Goal: Navigation & Orientation: Find specific page/section

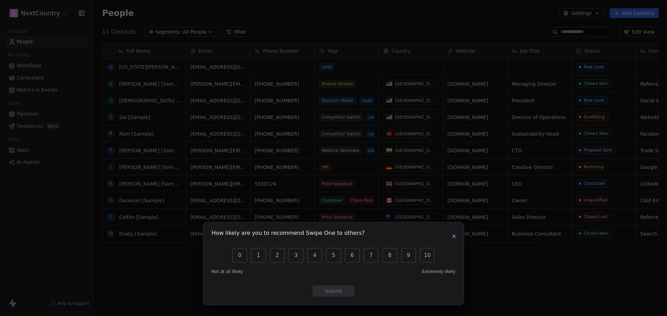
scroll to position [273, 568]
click at [451, 237] on icon "button" at bounding box center [454, 237] width 6 height 6
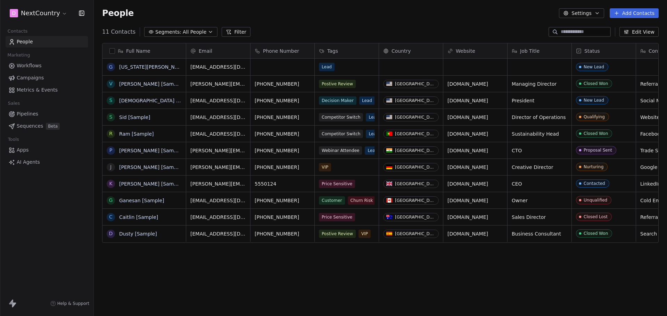
scroll to position [0, 0]
drag, startPoint x: 552, startPoint y: 293, endPoint x: 439, endPoint y: 259, distance: 117.4
click at [302, 294] on div "Full Name G [US_STATE][PERSON_NAME] [PERSON_NAME] [Sample] S Swami [Sample] S […" at bounding box center [380, 176] width 573 height 278
click at [110, 51] on button "button" at bounding box center [112, 51] width 6 height 6
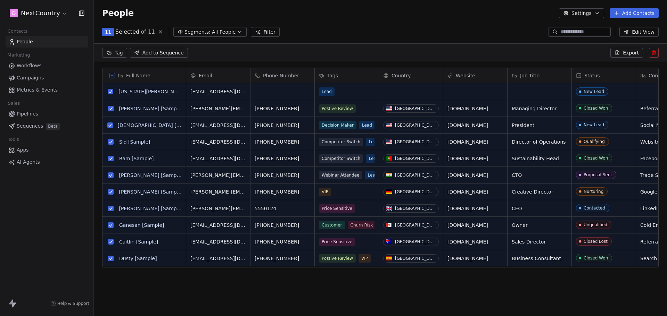
click at [110, 51] on html "D NextCountry Contacts People Marketing Workflows Campaigns Metrics & Events Sa…" at bounding box center [333, 158] width 667 height 316
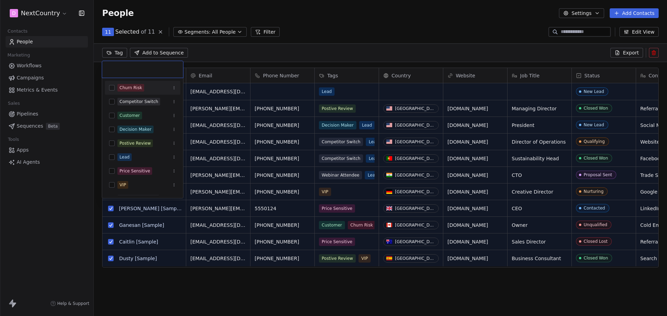
click at [106, 31] on html "D NextCountry Contacts People Marketing Workflows Campaigns Metrics & Events Sa…" at bounding box center [333, 158] width 667 height 316
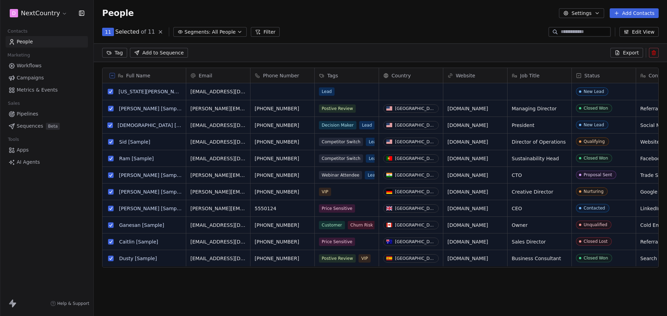
click at [104, 31] on button "11" at bounding box center [108, 32] width 12 height 8
click at [107, 32] on span "11" at bounding box center [108, 31] width 6 height 7
click at [158, 31] on icon at bounding box center [161, 32] width 6 height 6
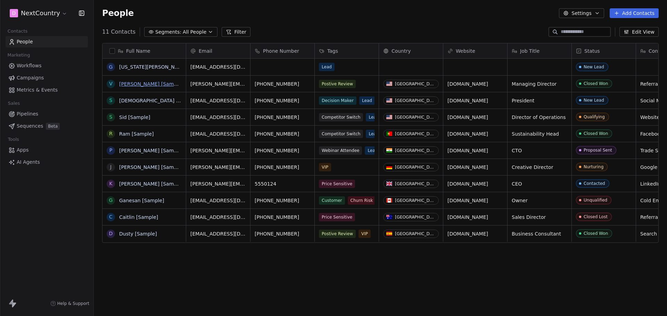
click at [154, 86] on link "[PERSON_NAME] [Sample]" at bounding box center [151, 84] width 64 height 6
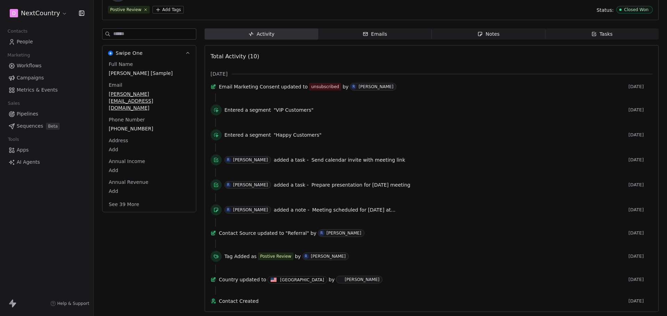
scroll to position [70, 0]
click at [28, 63] on span "Workflows" at bounding box center [29, 65] width 25 height 7
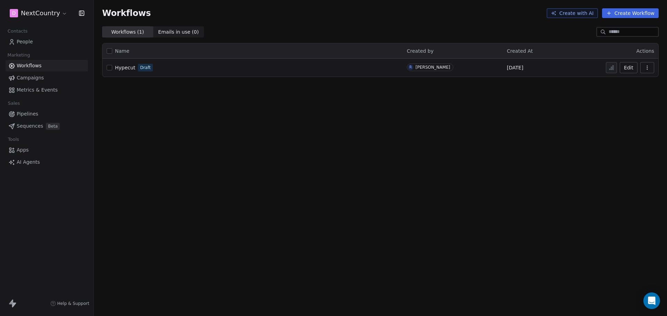
click at [123, 68] on span "Hypecut" at bounding box center [125, 68] width 20 height 6
click at [28, 77] on span "Campaigns" at bounding box center [30, 77] width 27 height 7
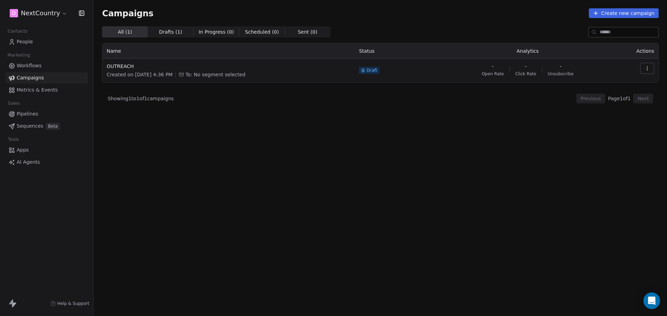
click at [149, 75] on span "Created on [DATE] 4:36 PM" at bounding box center [140, 74] width 66 height 7
click at [166, 32] on span "Drafts ( 1 )" at bounding box center [170, 31] width 23 height 7
click at [217, 30] on span "In Progress ( 0 )" at bounding box center [216, 31] width 35 height 7
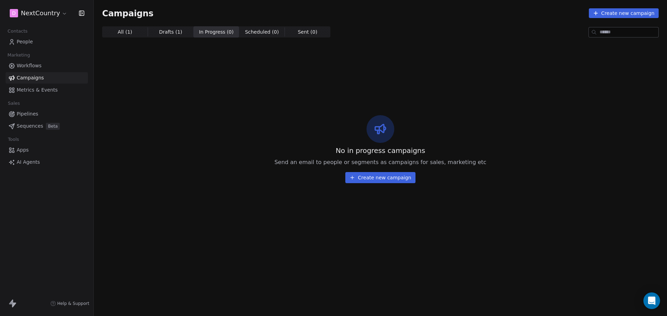
click at [254, 31] on span "Scheduled ( 0 )" at bounding box center [262, 31] width 34 height 7
click at [299, 37] on span "Sent ( 0 ) Sent ( 0 )" at bounding box center [307, 31] width 45 height 11
click at [33, 91] on span "Metrics & Events" at bounding box center [37, 89] width 41 height 7
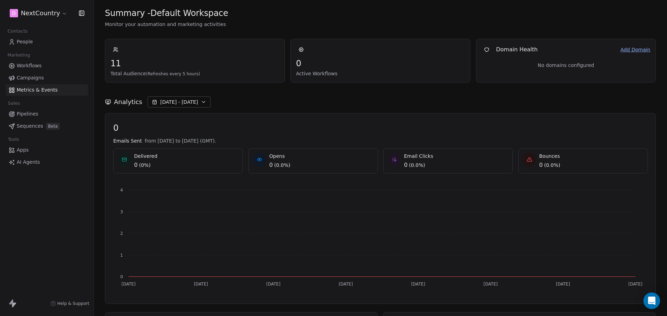
click at [201, 102] on icon "button" at bounding box center [204, 102] width 6 height 6
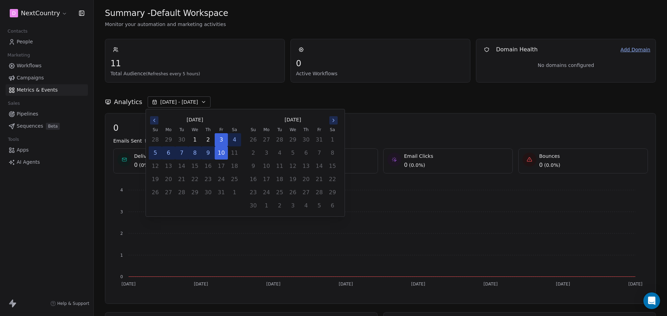
click at [400, 108] on div "Analytics Oct 03 - Oct 10" at bounding box center [380, 98] width 551 height 31
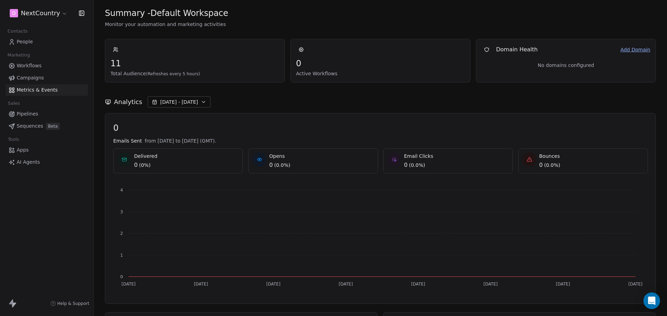
click at [631, 50] on link "Add Domain" at bounding box center [635, 49] width 30 height 7
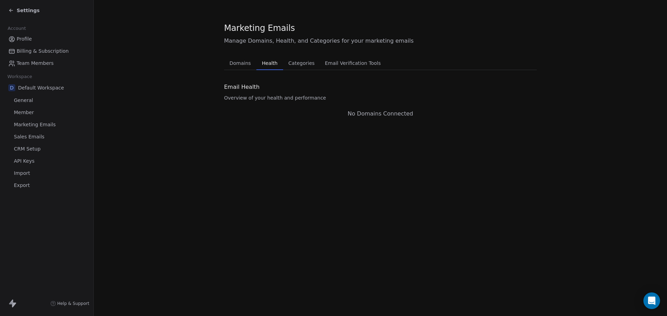
click at [271, 64] on span "Health" at bounding box center [269, 63] width 21 height 10
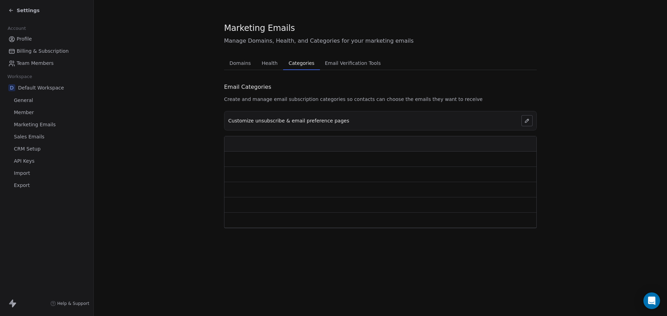
drag, startPoint x: 295, startPoint y: 66, endPoint x: 326, endPoint y: 65, distance: 30.9
click at [295, 66] on span "Categories" at bounding box center [301, 63] width 31 height 10
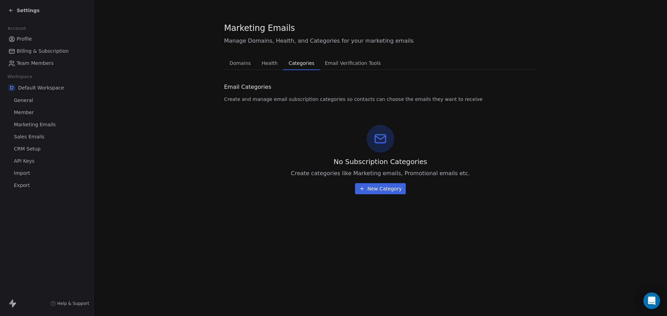
click at [347, 67] on span "Email Verification Tools" at bounding box center [352, 63] width 61 height 10
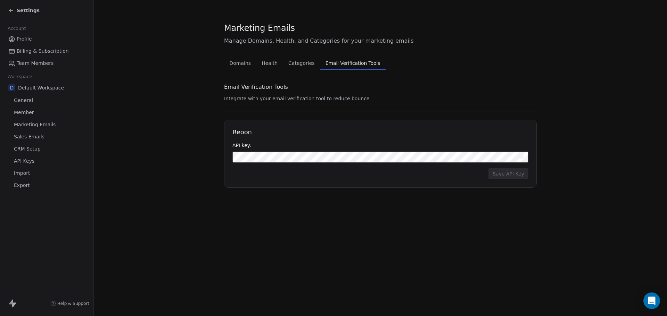
click at [23, 39] on span "Profile" at bounding box center [24, 38] width 15 height 7
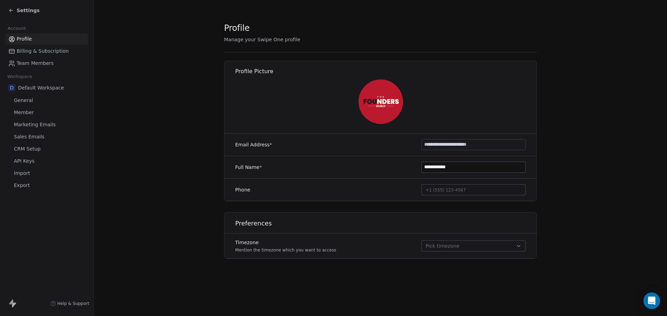
click at [31, 54] on span "Billing & Subscription" at bounding box center [43, 51] width 52 height 7
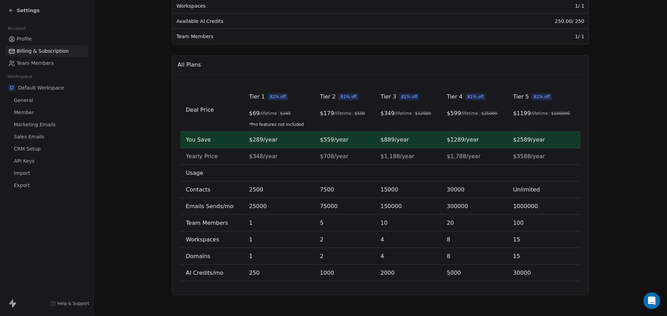
scroll to position [178, 0]
click at [31, 147] on span "CRM Setup" at bounding box center [27, 148] width 27 height 7
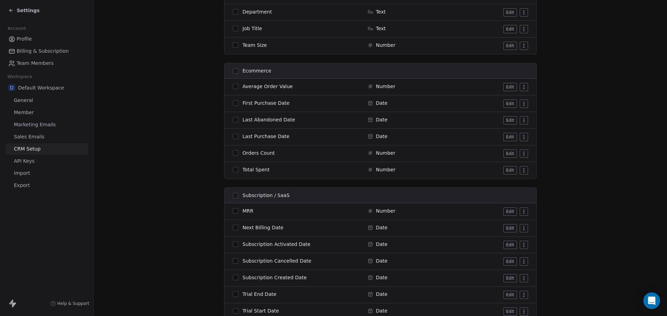
scroll to position [749, 0]
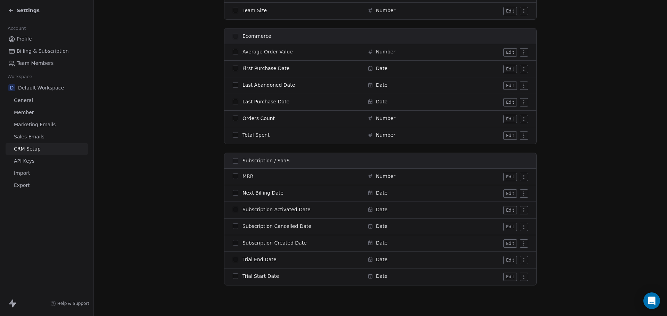
click at [25, 163] on span "API Keys" at bounding box center [24, 161] width 20 height 7
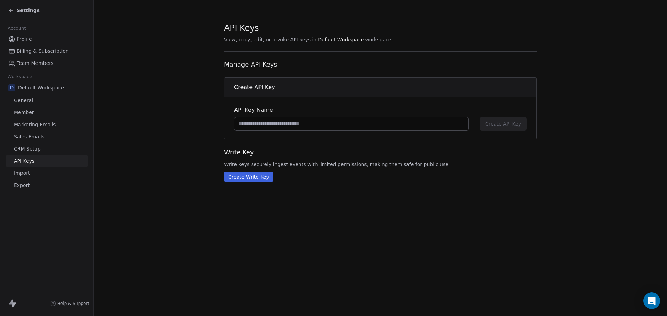
click at [22, 173] on span "Import" at bounding box center [22, 173] width 16 height 7
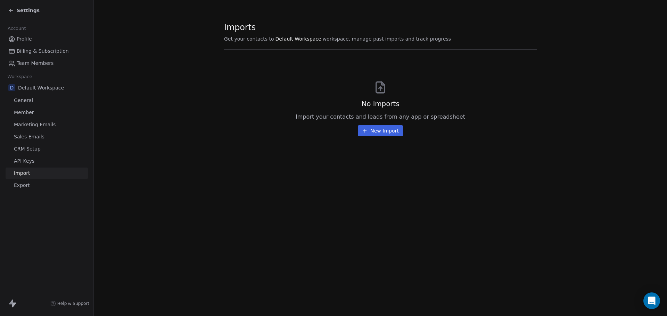
click at [12, 10] on icon at bounding box center [10, 10] width 3 height 0
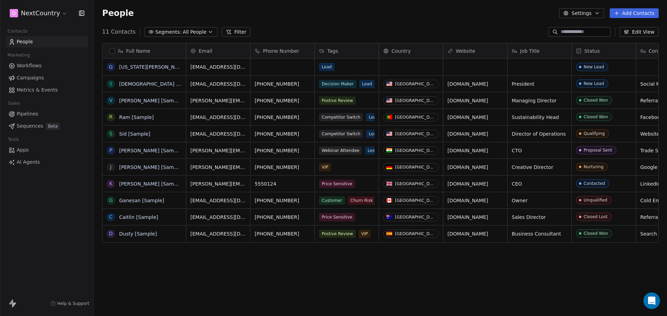
click at [646, 15] on button "Add Contacts" at bounding box center [633, 13] width 49 height 10
drag, startPoint x: 647, startPoint y: 25, endPoint x: 632, endPoint y: 45, distance: 25.5
click at [647, 25] on span "Create new contact" at bounding box center [637, 28] width 48 height 7
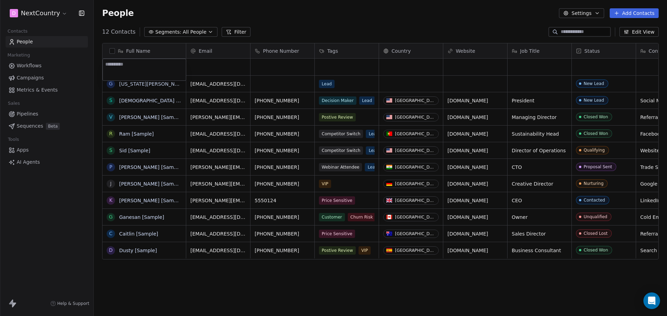
click at [389, 310] on html "D NextCountry Contacts People Marketing Workflows Campaigns Metrics & Events Sa…" at bounding box center [333, 158] width 667 height 316
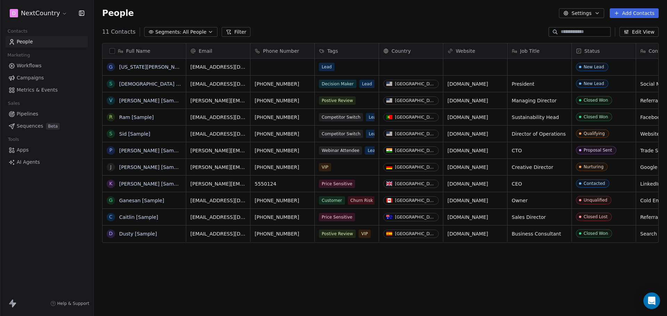
click at [632, 12] on button "Add Contacts" at bounding box center [633, 13] width 49 height 10
click at [638, 27] on span "Create new contact" at bounding box center [637, 28] width 48 height 7
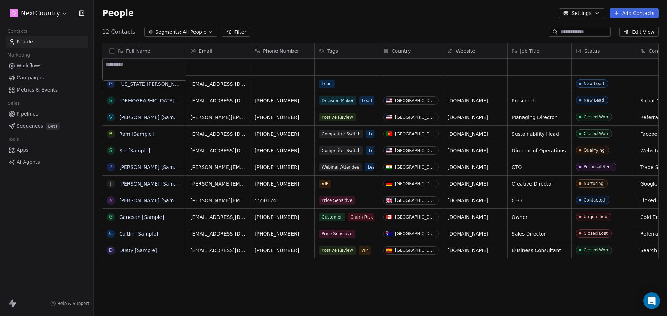
click at [141, 67] on textarea at bounding box center [144, 70] width 83 height 22
type textarea "*****"
click at [232, 292] on html "D NextCountry Contacts People Marketing Workflows Campaigns Metrics & Events Sa…" at bounding box center [333, 158] width 667 height 316
click at [215, 69] on div "grid" at bounding box center [218, 67] width 64 height 17
drag, startPoint x: 335, startPoint y: 70, endPoint x: 364, endPoint y: 68, distance: 28.9
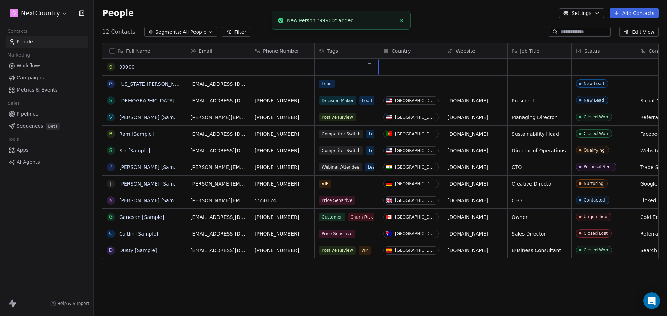
click at [335, 70] on div "grid" at bounding box center [347, 67] width 64 height 17
click at [327, 69] on div "grid" at bounding box center [347, 67] width 64 height 17
click at [350, 67] on div "grid" at bounding box center [347, 67] width 64 height 17
click at [331, 48] on span "Tags" at bounding box center [332, 51] width 11 height 7
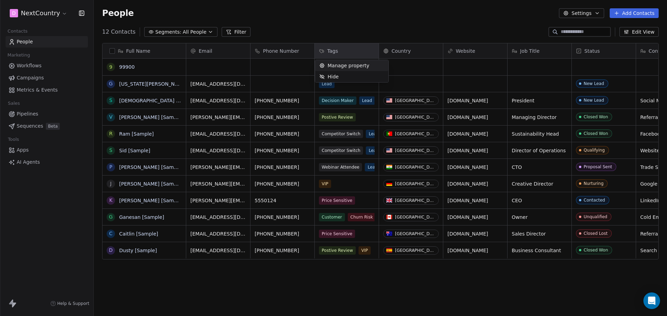
click at [416, 66] on html "D NextCountry Contacts People Marketing Workflows Campaigns Metrics & Events Sa…" at bounding box center [333, 158] width 667 height 316
click at [368, 66] on icon "grid" at bounding box center [370, 66] width 6 height 6
click at [338, 66] on div "grid" at bounding box center [347, 67] width 64 height 17
click at [327, 73] on div "grid" at bounding box center [347, 67] width 64 height 17
click at [402, 67] on div "grid" at bounding box center [411, 67] width 64 height 17
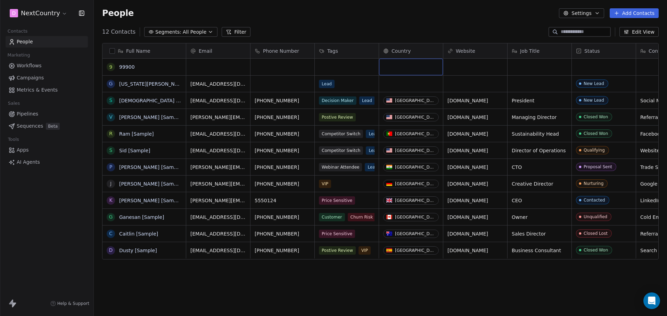
click at [112, 51] on button "button" at bounding box center [112, 51] width 6 height 6
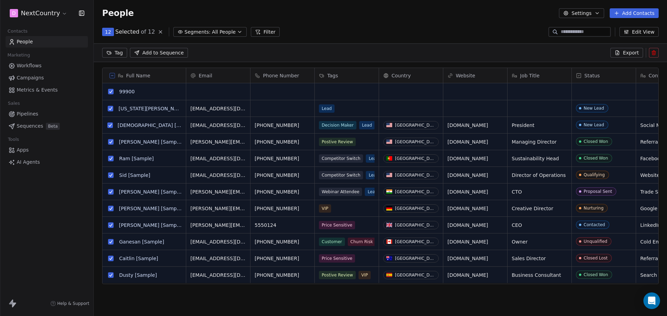
scroll to position [249, 568]
click at [110, 74] on icon at bounding box center [111, 75] width 3 height 3
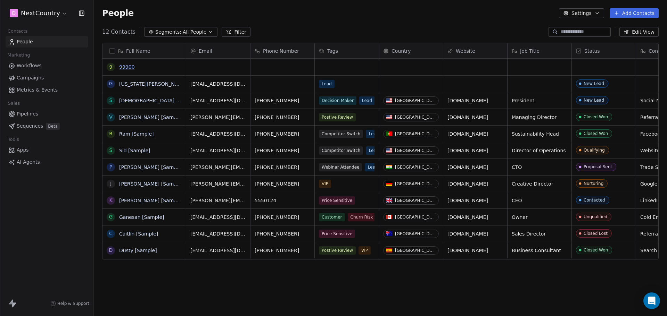
click at [131, 70] on link "99900" at bounding box center [127, 67] width 16 height 6
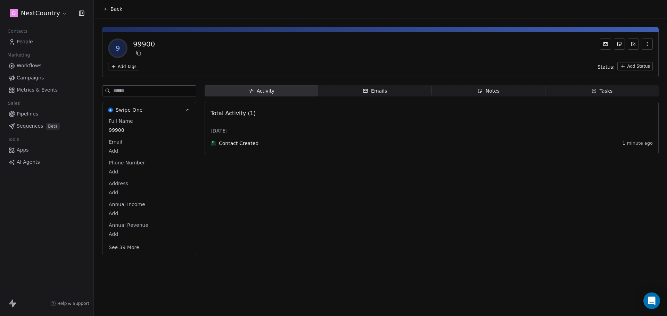
click at [375, 91] on div "Emails" at bounding box center [374, 90] width 24 height 7
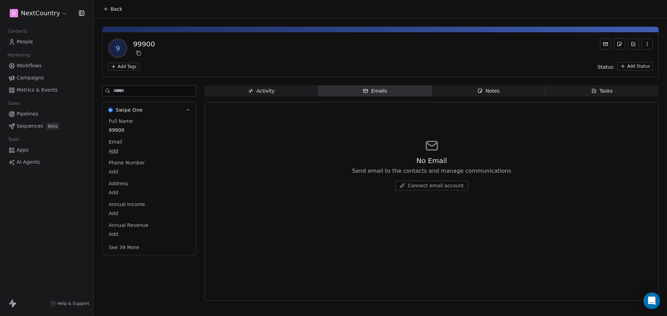
click at [493, 91] on div "Notes" at bounding box center [488, 90] width 22 height 7
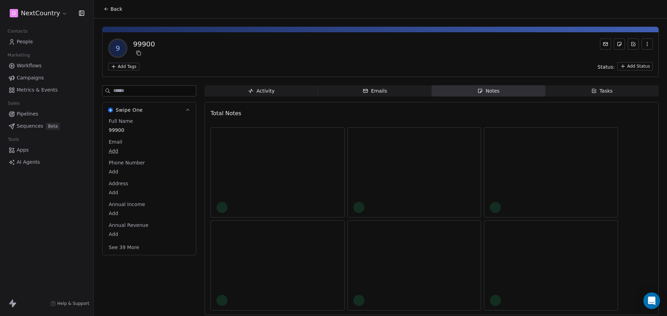
click at [604, 89] on div "Tasks" at bounding box center [602, 90] width 22 height 7
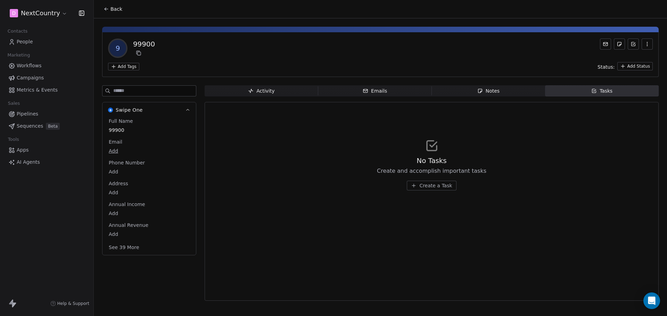
click at [488, 94] on div "Notes" at bounding box center [488, 90] width 22 height 7
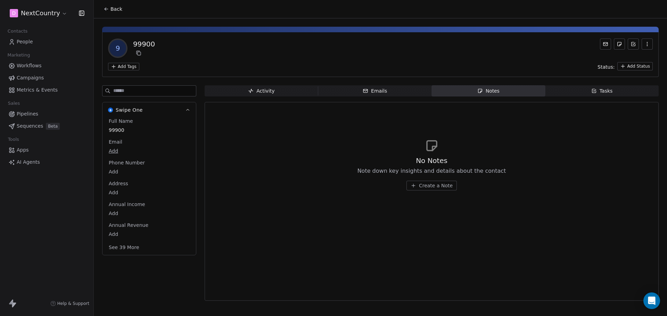
click at [378, 88] on div "Emails" at bounding box center [374, 90] width 24 height 7
click at [484, 87] on div "Notes" at bounding box center [488, 90] width 22 height 7
click at [435, 188] on span "Create a Note" at bounding box center [436, 185] width 34 height 7
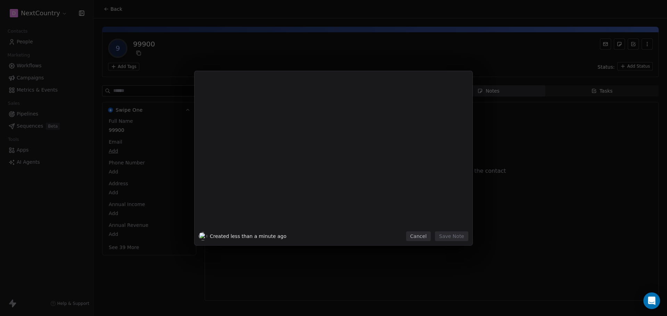
click at [532, 159] on div "Created less than a minute ago Cancel Save Note" at bounding box center [333, 158] width 667 height 316
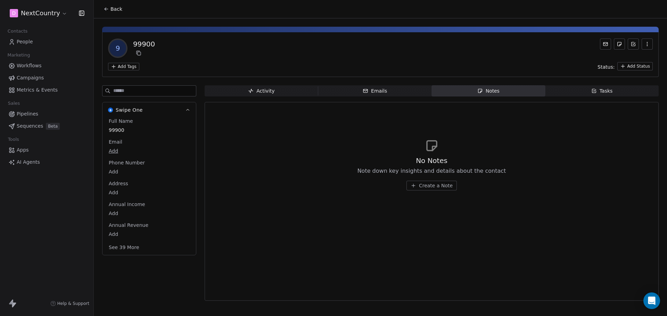
click at [646, 45] on icon "button" at bounding box center [647, 44] width 6 height 6
click at [627, 59] on div "Delete" at bounding box center [637, 59] width 47 height 11
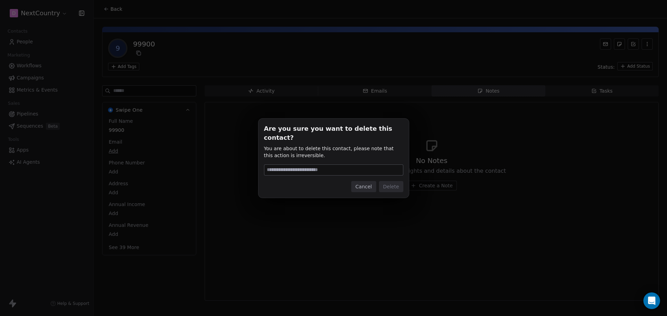
click at [301, 168] on input at bounding box center [333, 170] width 139 height 10
type input "******"
click at [325, 181] on div "Cancel Delete" at bounding box center [333, 186] width 139 height 11
drag, startPoint x: 291, startPoint y: 166, endPoint x: 225, endPoint y: 166, distance: 65.6
click at [225, 166] on div "Are you sure you want to delete this contact? You are about to delete this cont…" at bounding box center [333, 158] width 667 height 79
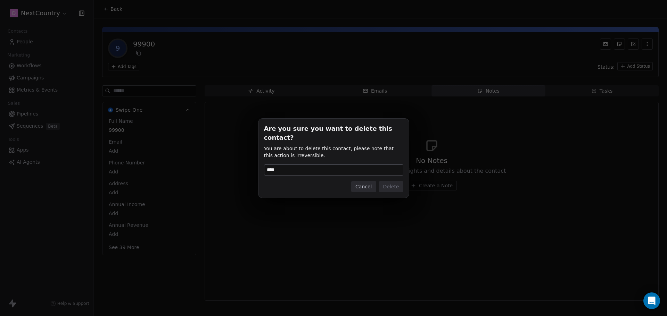
click at [284, 182] on div "Cancel Delete" at bounding box center [333, 186] width 139 height 11
click at [284, 166] on input "****" at bounding box center [333, 170] width 139 height 10
type input "*"
type input "******"
click at [395, 181] on button "Delete" at bounding box center [391, 186] width 24 height 11
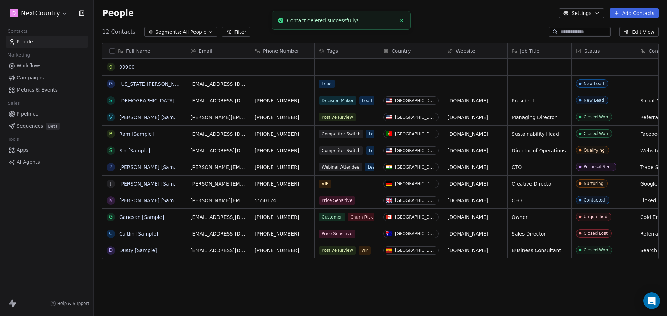
scroll to position [273, 568]
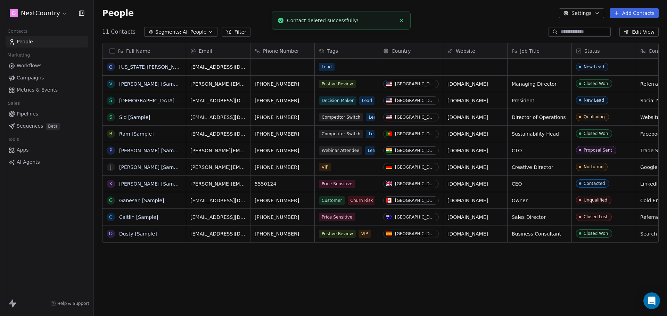
click at [295, 264] on div "Full Name G [US_STATE][PERSON_NAME] [PERSON_NAME] [Sample] S Swami [Sample] S […" at bounding box center [380, 176] width 573 height 278
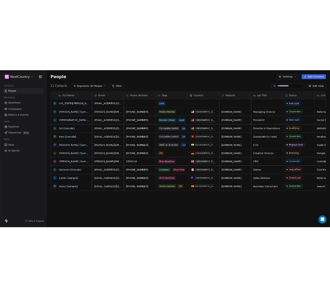
scroll to position [0, 0]
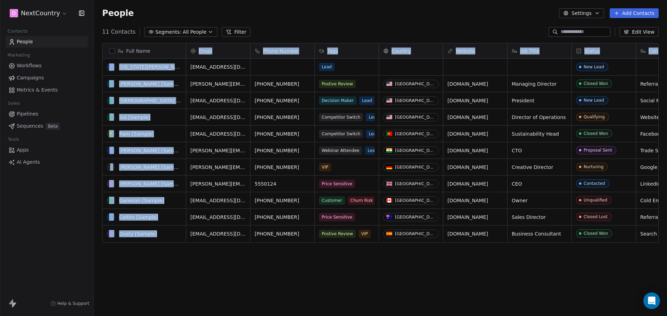
drag, startPoint x: 459, startPoint y: 266, endPoint x: 379, endPoint y: 277, distance: 79.9
click at [147, 272] on div "Full Name G [US_STATE][PERSON_NAME] [PERSON_NAME] [Sample] S Swami [Sample] S […" at bounding box center [380, 176] width 573 height 278
drag, startPoint x: 347, startPoint y: 280, endPoint x: 183, endPoint y: 276, distance: 164.3
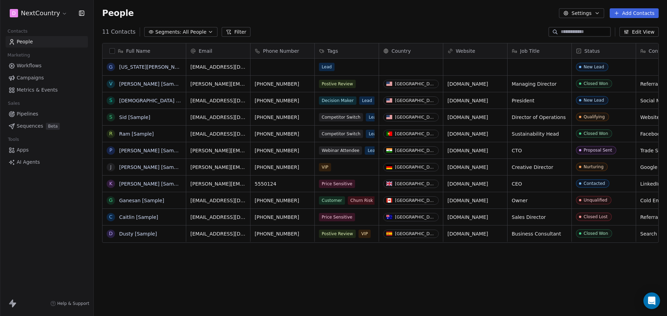
drag, startPoint x: 183, startPoint y: 276, endPoint x: 330, endPoint y: 10, distance: 304.1
click at [291, 6] on div "People Settings Add Contacts" at bounding box center [380, 13] width 573 height 26
click at [81, 13] on icon "button" at bounding box center [81, 13] width 0 height 5
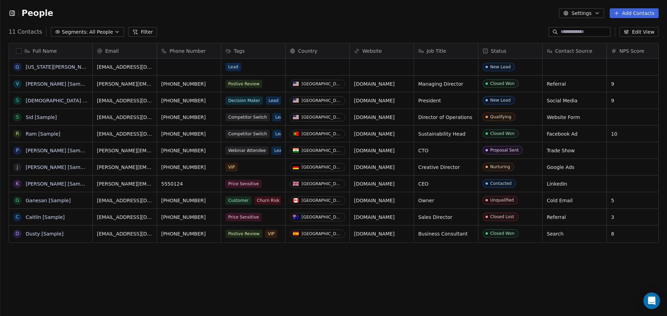
click at [13, 13] on icon "button" at bounding box center [13, 13] width 0 height 5
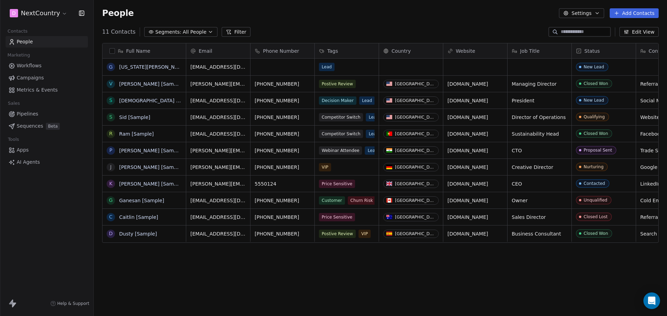
click at [82, 10] on icon "button" at bounding box center [81, 13] width 7 height 7
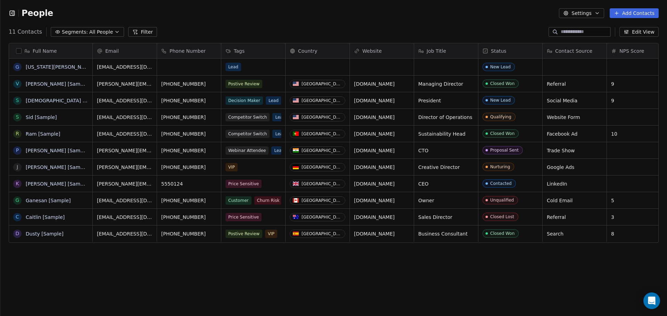
click at [11, 13] on icon "button" at bounding box center [11, 12] width 1 height 1
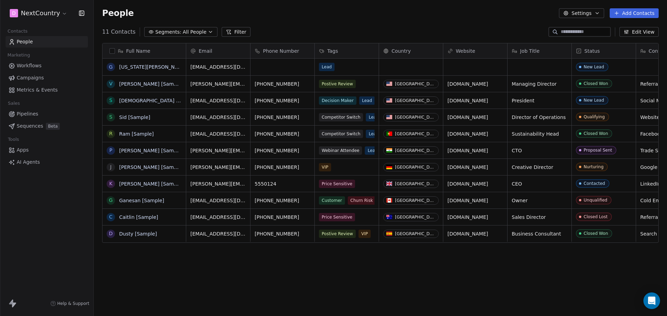
click at [32, 76] on span "Campaigns" at bounding box center [30, 77] width 27 height 7
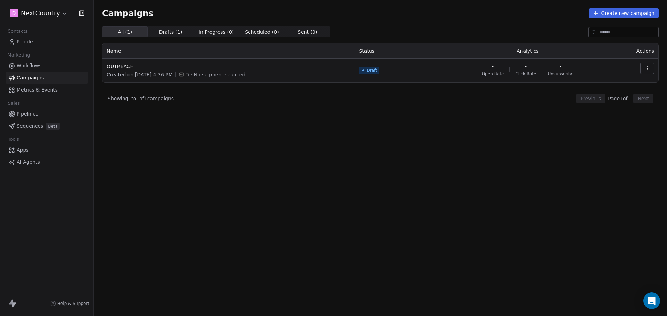
click at [377, 70] on span "Draft" at bounding box center [371, 71] width 10 height 6
click at [168, 33] on span "Drafts ( 1 )" at bounding box center [170, 31] width 23 height 7
click at [211, 32] on span "In Progress ( 0 )" at bounding box center [216, 31] width 35 height 7
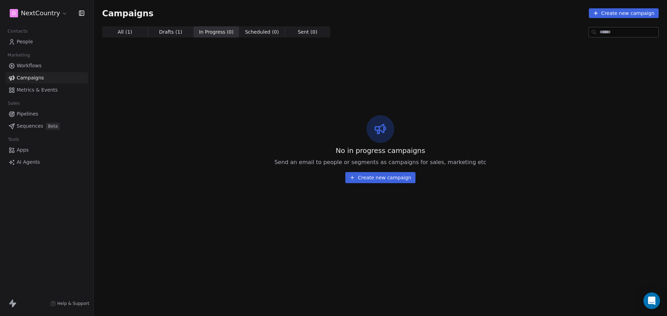
click at [126, 32] on span "All ( 1 )" at bounding box center [125, 31] width 15 height 7
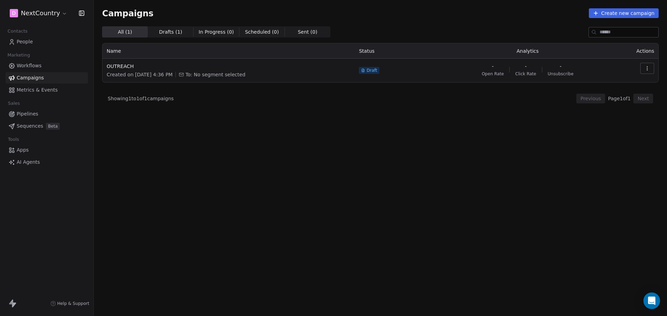
click at [156, 30] on span "Drafts ( 1 ) Drafts ( 1 )" at bounding box center [170, 31] width 45 height 11
click at [215, 30] on span "In Progress ( 0 )" at bounding box center [216, 31] width 35 height 7
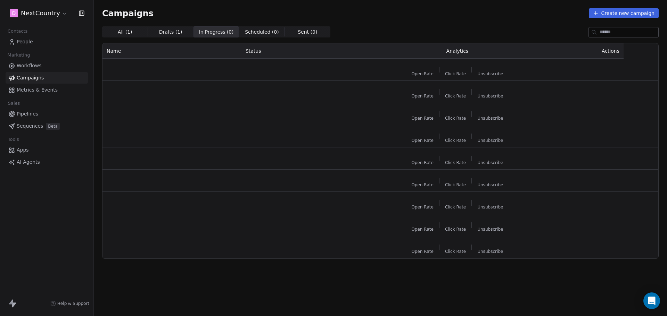
drag, startPoint x: 256, startPoint y: 28, endPoint x: 260, endPoint y: 28, distance: 4.2
click at [256, 28] on span "Scheduled ( 0 )" at bounding box center [262, 31] width 34 height 7
click at [298, 31] on span "Sent ( 0 )" at bounding box center [307, 31] width 19 height 7
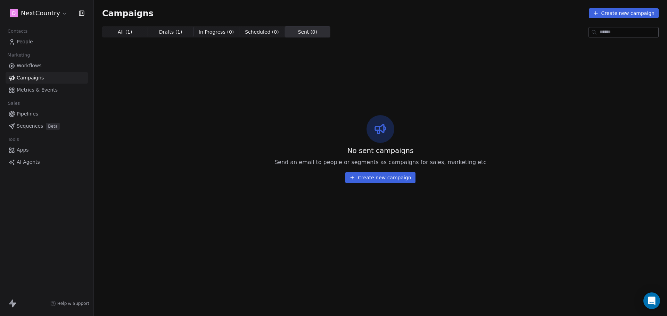
click at [45, 88] on span "Metrics & Events" at bounding box center [37, 89] width 41 height 7
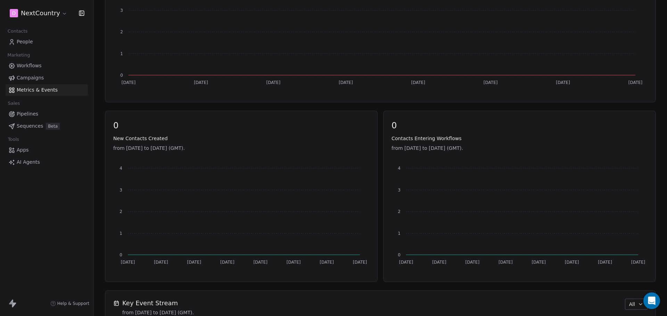
scroll to position [259, 0]
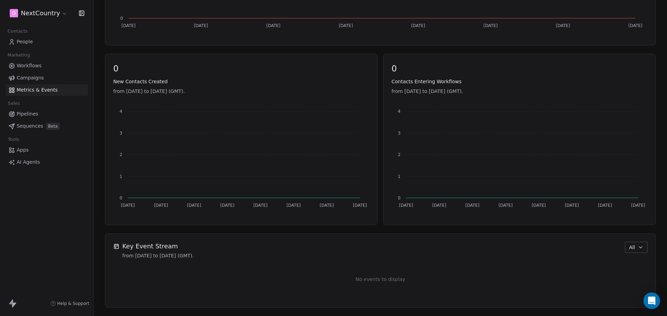
click at [26, 112] on span "Pipelines" at bounding box center [28, 113] width 22 height 7
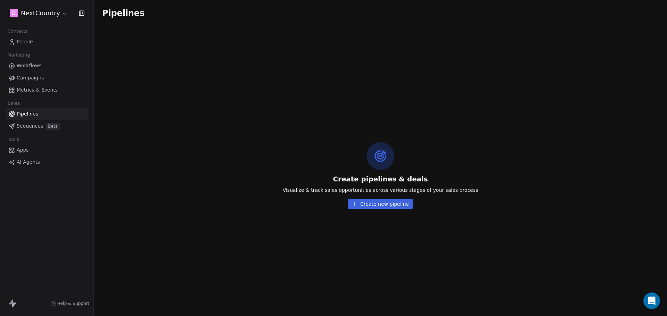
click at [39, 89] on span "Metrics & Events" at bounding box center [37, 89] width 41 height 7
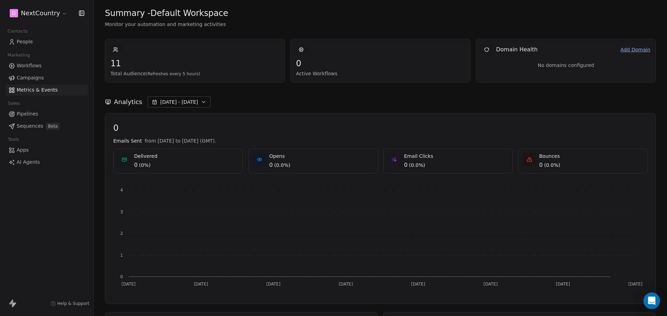
click at [27, 116] on span "Pipelines" at bounding box center [28, 113] width 22 height 7
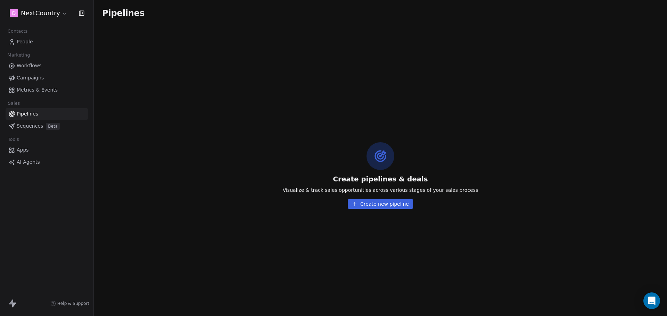
click at [29, 127] on span "Sequences" at bounding box center [30, 126] width 26 height 7
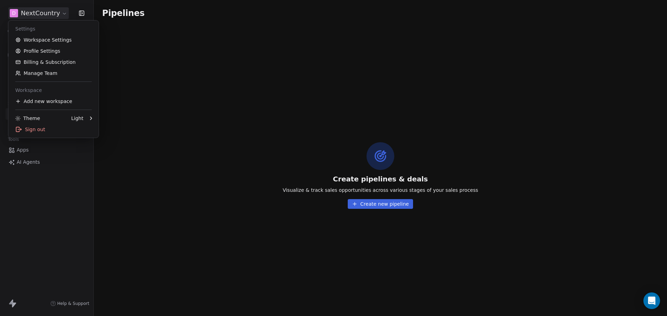
click at [61, 16] on html "D NextCountry Contacts People Marketing Workflows Campaigns Metrics & Events Sa…" at bounding box center [333, 158] width 667 height 316
click at [67, 132] on div "Sign out" at bounding box center [53, 129] width 85 height 11
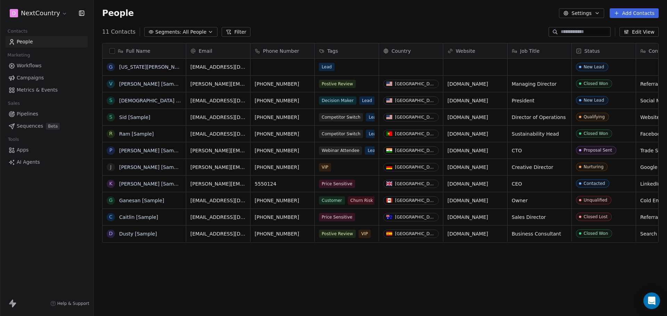
scroll to position [273, 568]
click at [35, 160] on span "AI Agents" at bounding box center [28, 162] width 23 height 7
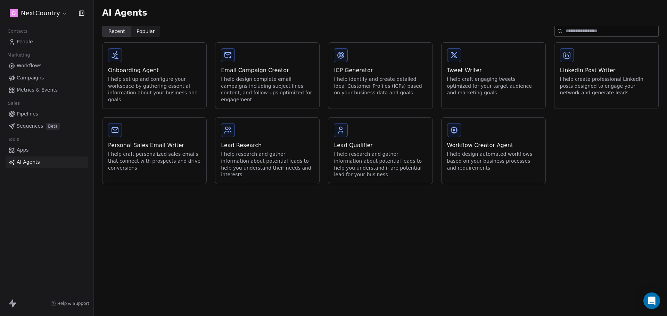
click at [603, 80] on div "I help create professional LinkedIn posts designed to engage your network and g…" at bounding box center [606, 86] width 93 height 20
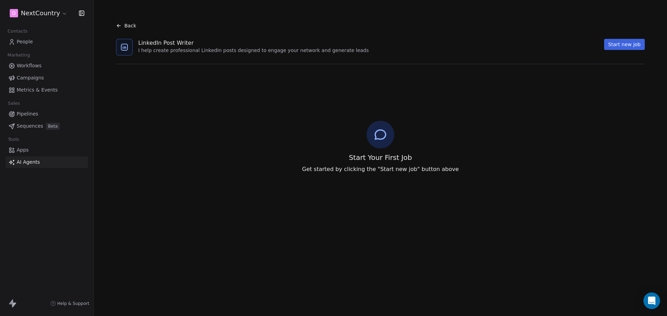
click at [617, 44] on button "Start new job" at bounding box center [624, 44] width 41 height 11
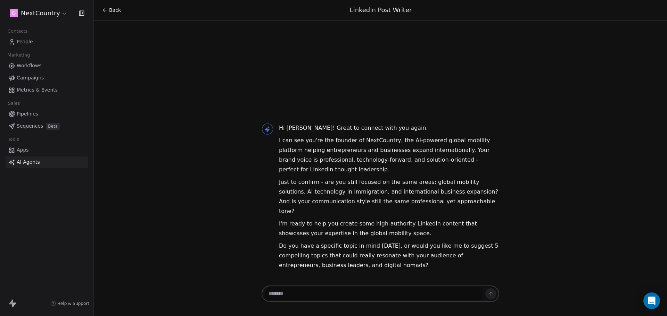
click at [27, 153] on span "Apps" at bounding box center [23, 150] width 12 height 7
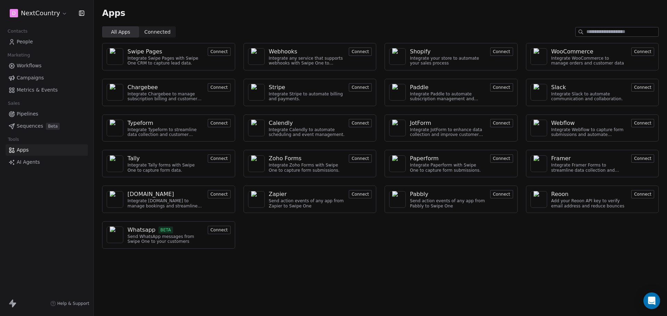
click at [221, 231] on button "Connect" at bounding box center [219, 230] width 23 height 8
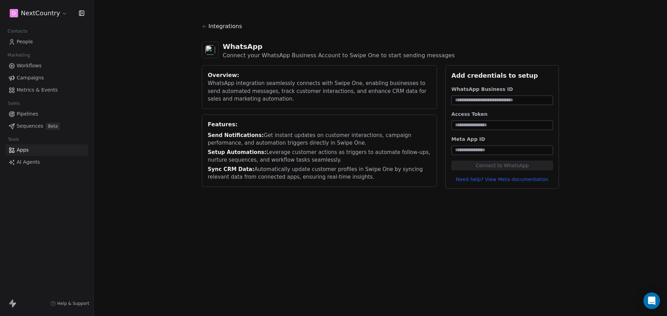
click at [28, 43] on span "People" at bounding box center [25, 41] width 16 height 7
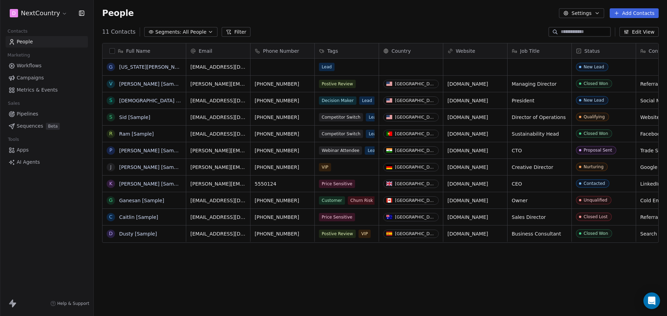
scroll to position [273, 568]
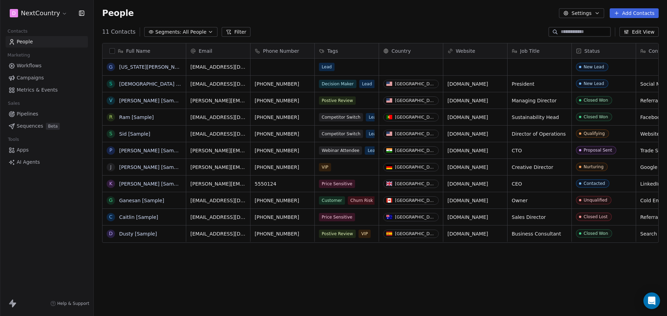
click at [14, 305] on icon at bounding box center [14, 305] width 4 height 5
click at [591, 14] on button "Settings" at bounding box center [581, 13] width 45 height 10
click at [442, 2] on html "D NextCountry Contacts People Marketing Workflows Campaigns Metrics & Events Sa…" at bounding box center [333, 158] width 667 height 316
click at [9, 303] on icon at bounding box center [12, 304] width 8 height 8
click at [116, 11] on span "People" at bounding box center [118, 13] width 32 height 10
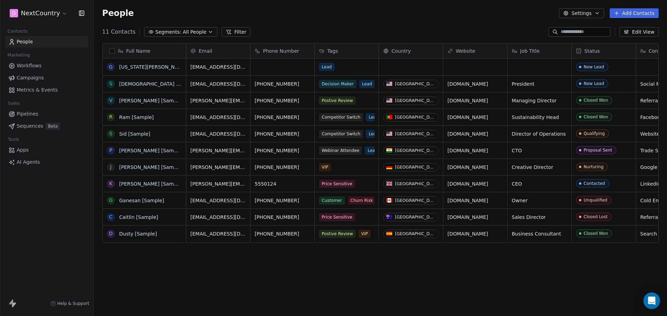
click at [19, 64] on span "Workflows" at bounding box center [29, 65] width 25 height 7
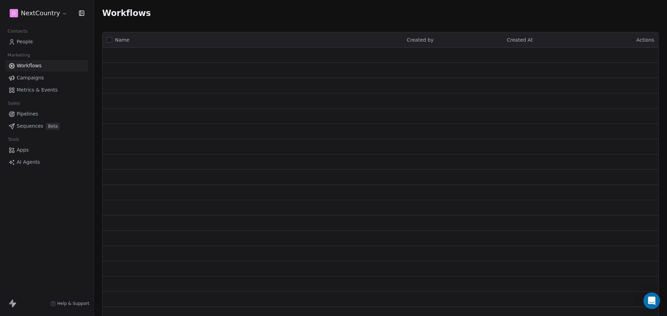
click at [25, 77] on span "Campaigns" at bounding box center [30, 77] width 27 height 7
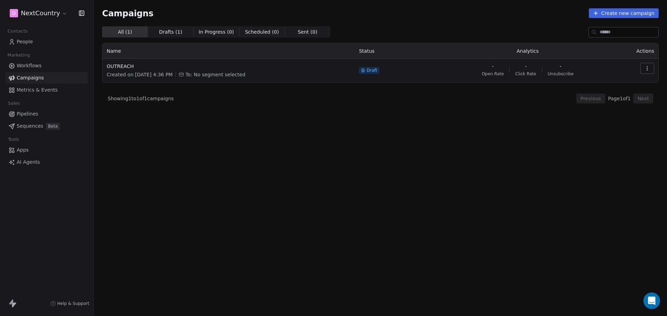
click at [28, 90] on span "Metrics & Events" at bounding box center [37, 89] width 41 height 7
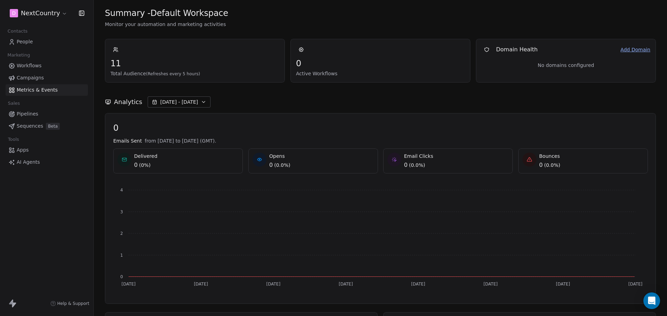
click at [30, 114] on span "Pipelines" at bounding box center [28, 113] width 22 height 7
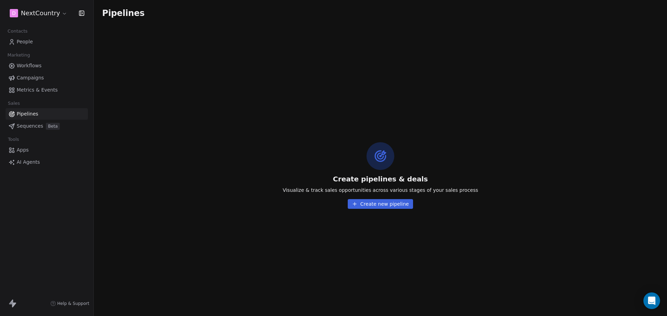
click at [29, 125] on span "Sequences" at bounding box center [30, 126] width 26 height 7
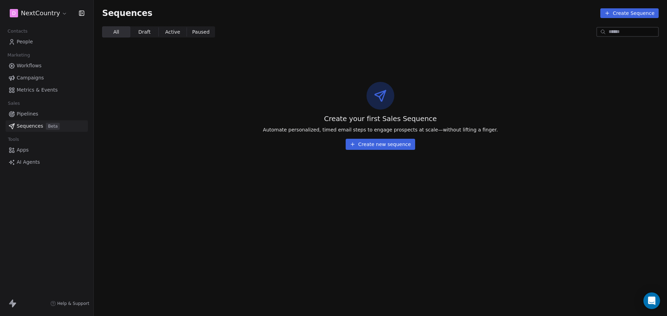
click at [17, 149] on span "Apps" at bounding box center [23, 150] width 12 height 7
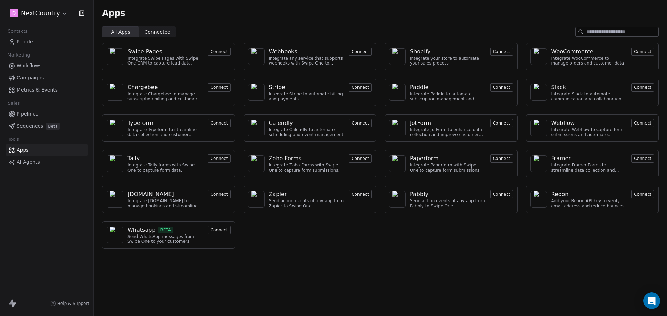
click at [24, 159] on span "AI Agents" at bounding box center [28, 162] width 23 height 7
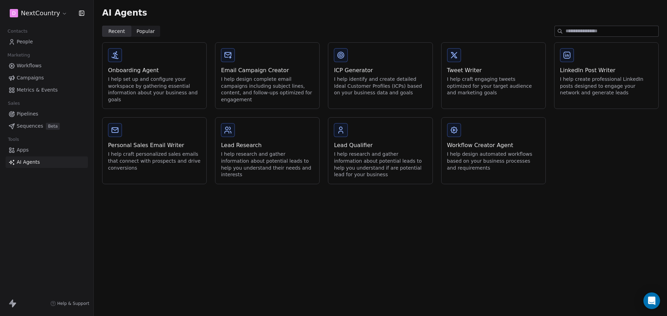
click at [62, 16] on html "D NextCountry Contacts People Marketing Workflows Campaigns Metrics & Events Sa…" at bounding box center [333, 158] width 667 height 316
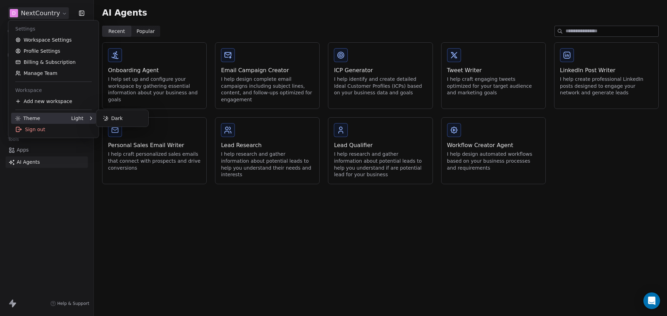
click at [86, 117] on div at bounding box center [87, 118] width 8 height 3
click at [119, 119] on div "Dark" at bounding box center [122, 118] width 47 height 11
click at [107, 118] on icon at bounding box center [105, 118] width 5 height 5
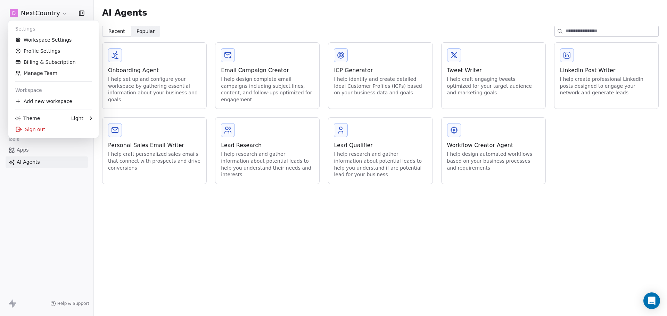
click at [78, 215] on html "D NextCountry Contacts People Marketing Workflows Campaigns Metrics & Events Sa…" at bounding box center [333, 158] width 667 height 316
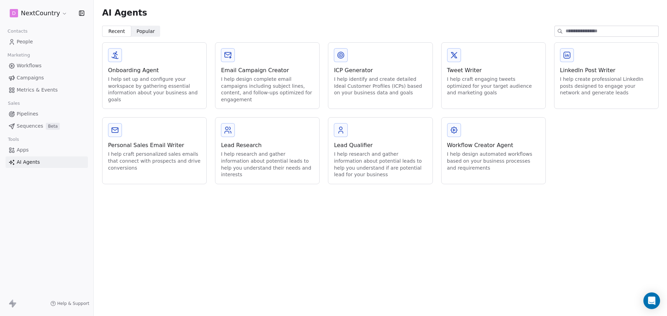
click at [62, 14] on html "D NextCountry Contacts People Marketing Workflows Campaigns Metrics & Events Sa…" at bounding box center [333, 158] width 667 height 316
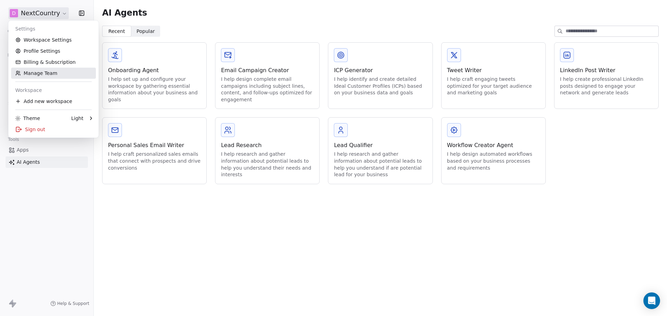
click at [61, 74] on link "Manage Team" at bounding box center [53, 73] width 85 height 11
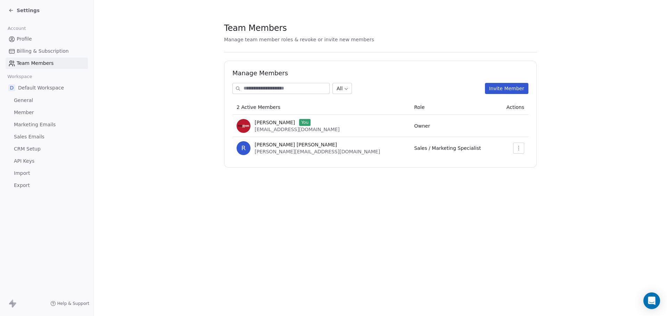
click at [517, 145] on button "button" at bounding box center [518, 148] width 11 height 11
click at [31, 51] on span "Billing & Subscription" at bounding box center [43, 51] width 52 height 7
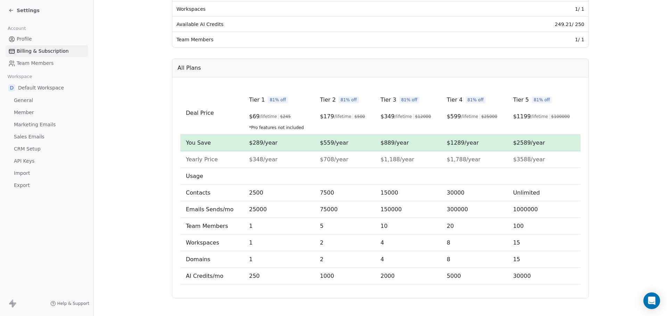
scroll to position [178, 0]
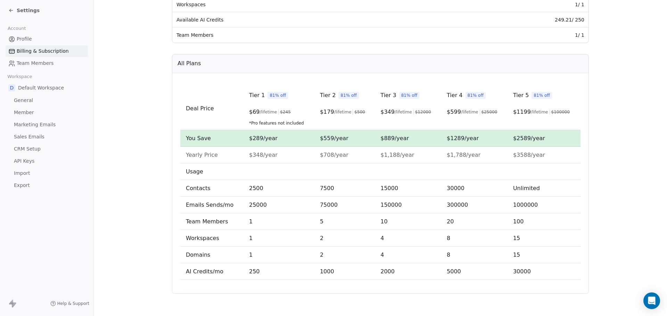
click at [39, 125] on span "Marketing Emails" at bounding box center [35, 124] width 42 height 7
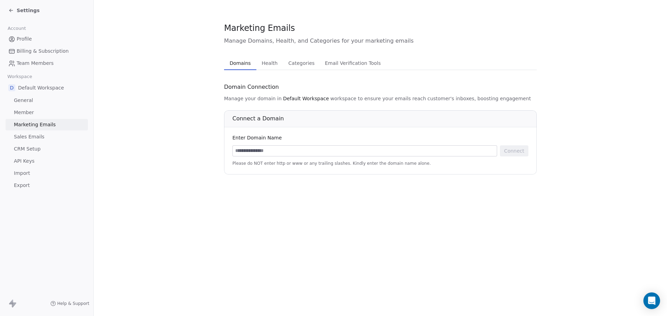
click at [36, 112] on link "Member" at bounding box center [47, 112] width 82 height 11
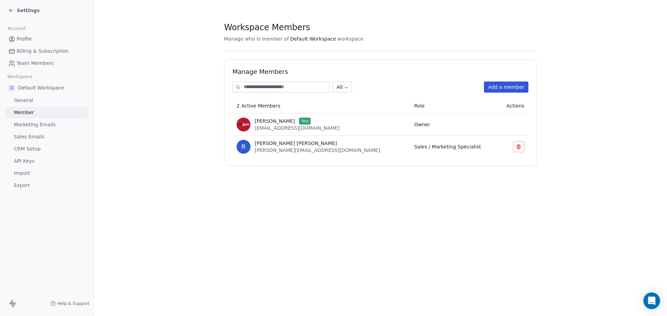
click at [29, 103] on span "General" at bounding box center [23, 100] width 19 height 7
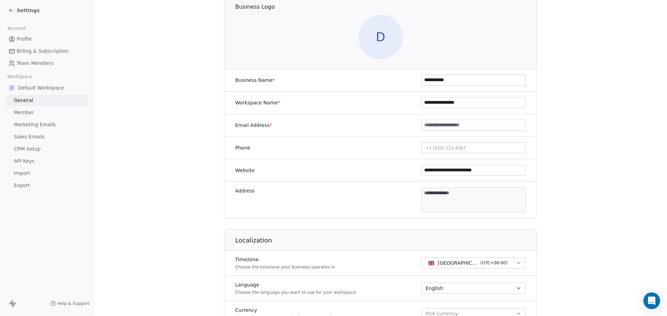
scroll to position [69, 0]
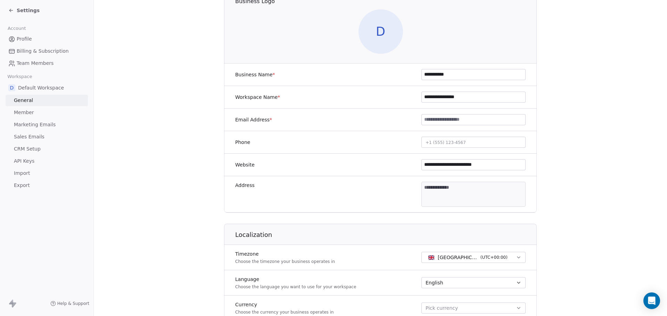
click at [448, 118] on input at bounding box center [472, 120] width 103 height 10
type input "**********"
click at [608, 172] on section "**********" at bounding box center [380, 256] width 573 height 650
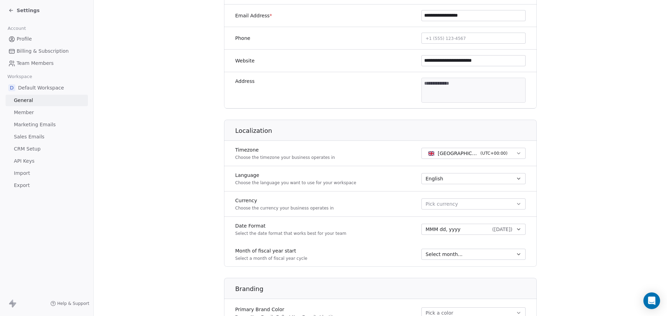
scroll to position [334, 0]
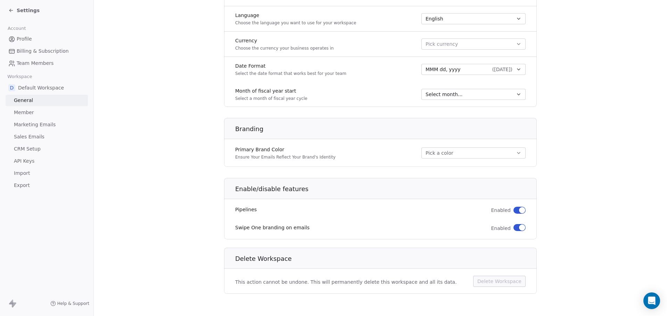
click at [12, 9] on icon at bounding box center [11, 11] width 6 height 6
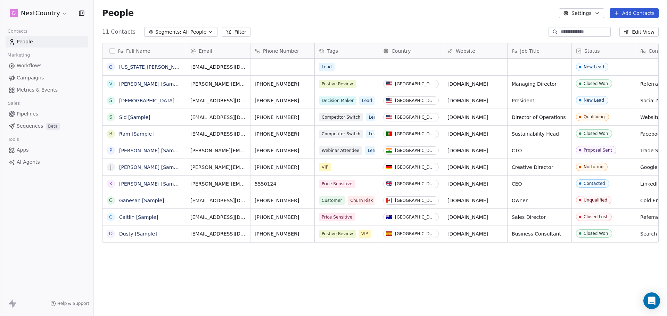
click at [291, 260] on div "Full Name G [US_STATE][PERSON_NAME] [PERSON_NAME] [Sample] S Swami [Sample] S […" at bounding box center [380, 176] width 573 height 278
click at [82, 8] on div "D NextCountry" at bounding box center [46, 13] width 77 height 10
click at [82, 10] on icon "button" at bounding box center [81, 13] width 7 height 7
click at [102, 10] on div "People Settings Add Contacts" at bounding box center [380, 13] width 556 height 10
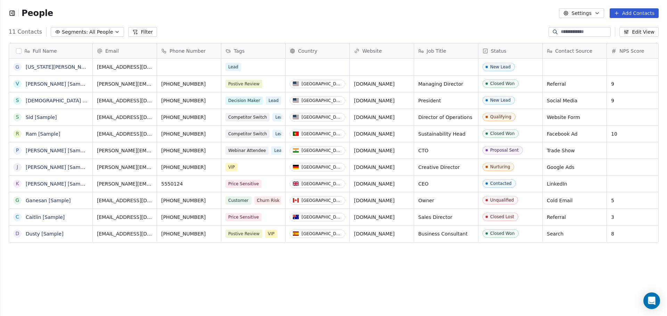
click at [12, 11] on icon "button" at bounding box center [12, 13] width 5 height 5
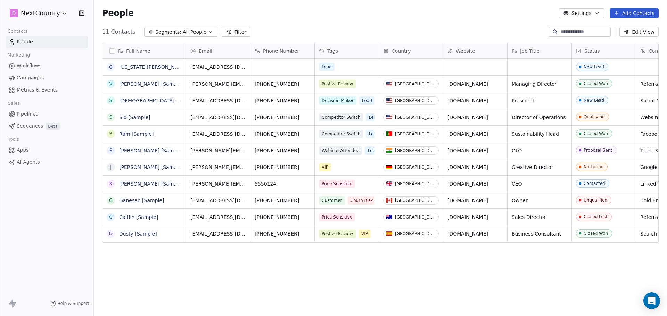
scroll to position [0, 0]
